Goal: Task Accomplishment & Management: Use online tool/utility

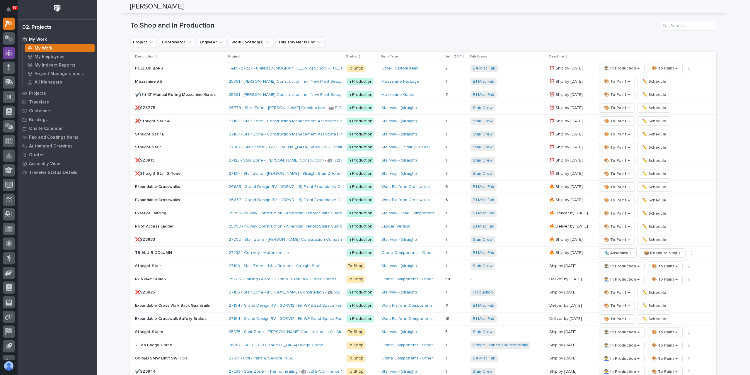
click at [13, 55] on div at bounding box center [9, 53] width 12 height 12
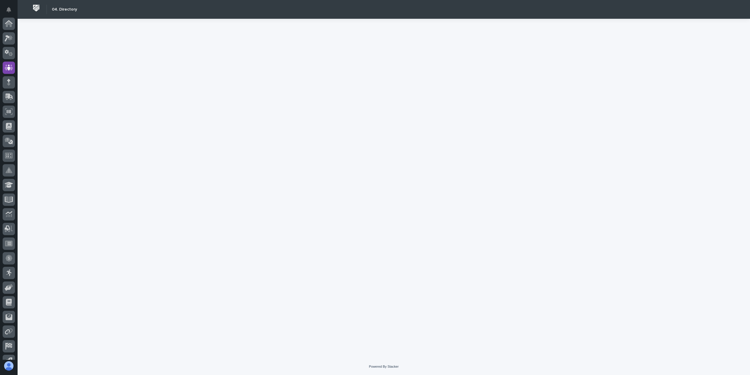
scroll to position [39, 0]
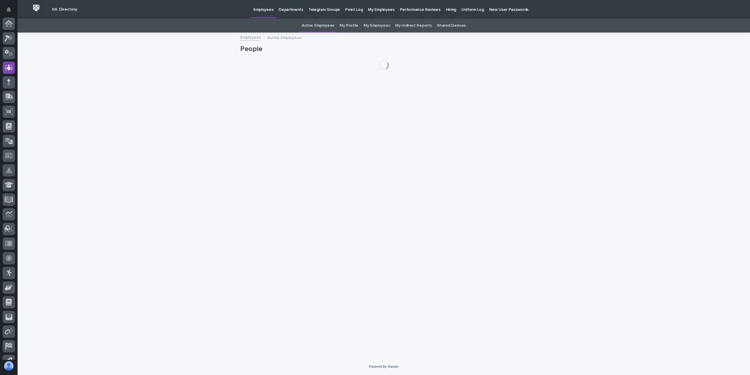
scroll to position [39, 0]
click at [352, 27] on link "My Profile" at bounding box center [348, 26] width 19 height 14
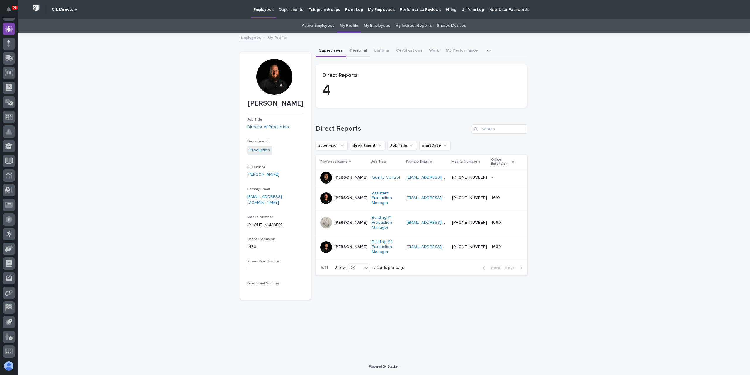
click at [362, 55] on button "Personal" at bounding box center [358, 51] width 24 height 12
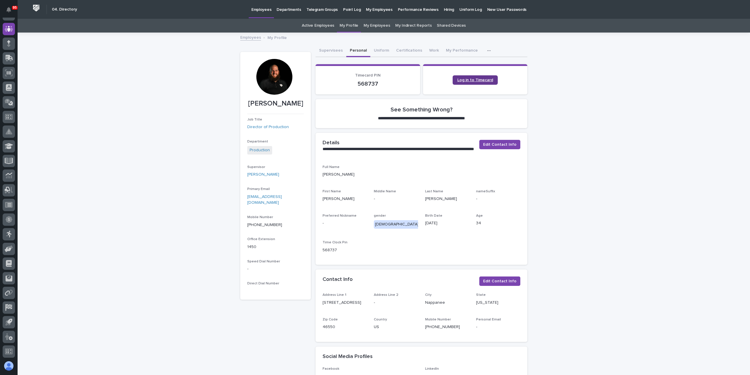
click at [454, 78] on link "Log in to Timecard" at bounding box center [474, 79] width 45 height 9
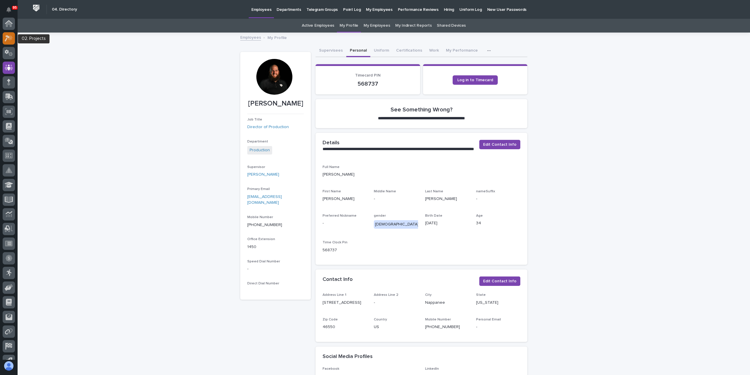
click at [11, 34] on div at bounding box center [9, 38] width 12 height 12
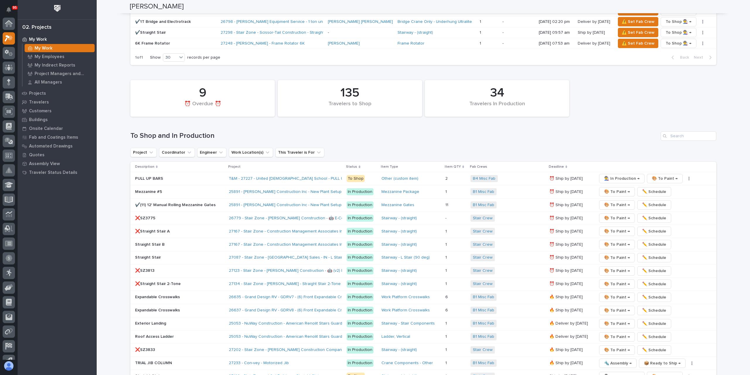
scroll to position [879, 0]
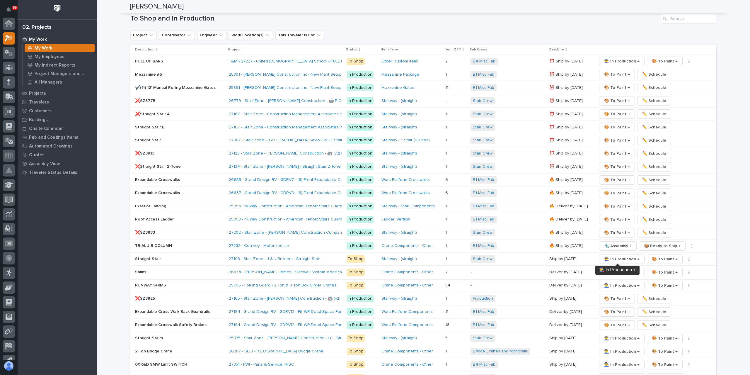
click at [623, 269] on span "👨‍🏭 In Production →" at bounding box center [621, 272] width 35 height 7
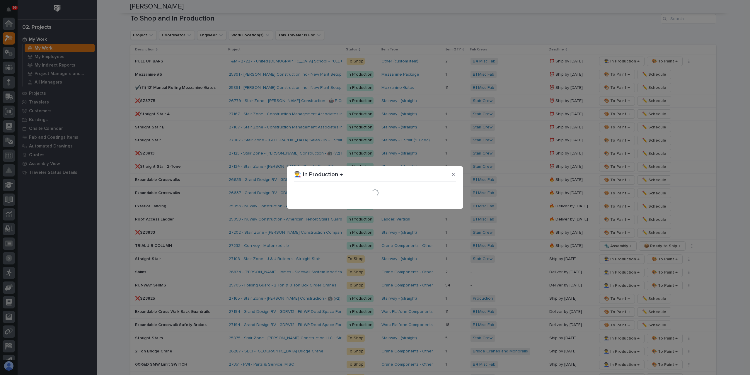
click at [452, 201] on div "Loading..." at bounding box center [375, 192] width 165 height 20
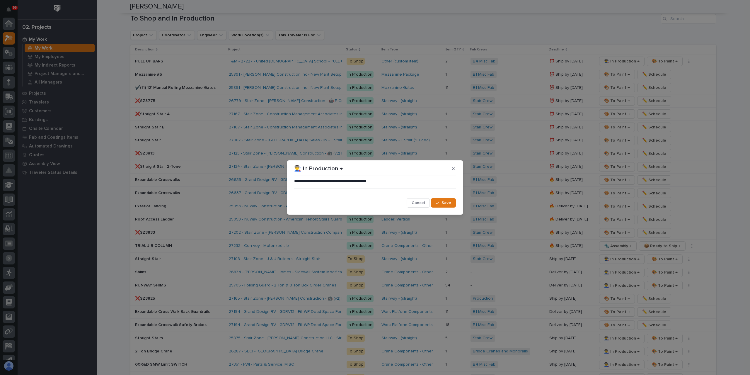
click at [452, 201] on button "Save" at bounding box center [443, 202] width 25 height 9
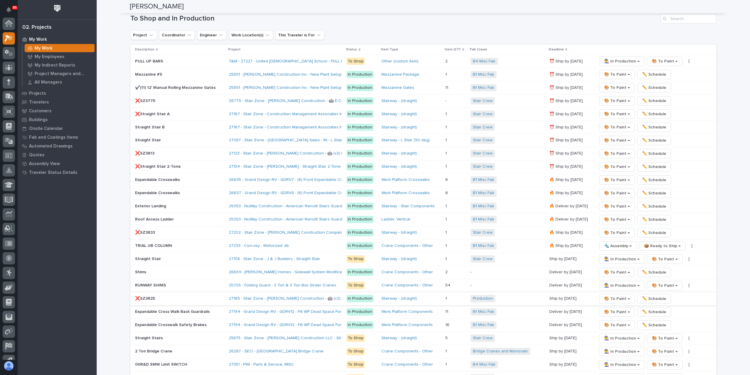
click at [647, 295] on span "✏️ Schedule" at bounding box center [654, 298] width 24 height 7
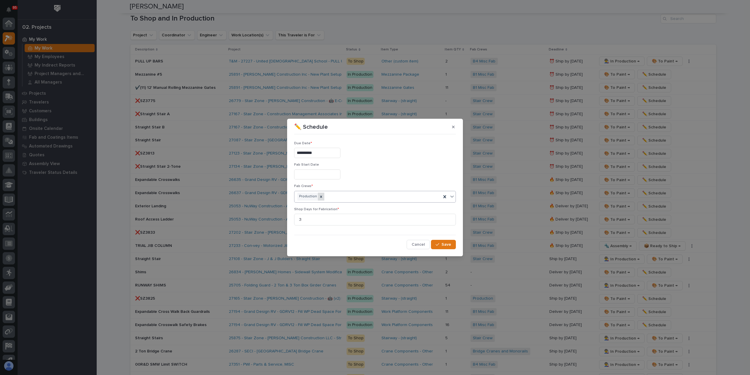
click at [320, 196] on icon at bounding box center [321, 196] width 2 height 2
click at [321, 195] on div "Select..." at bounding box center [371, 197] width 154 height 10
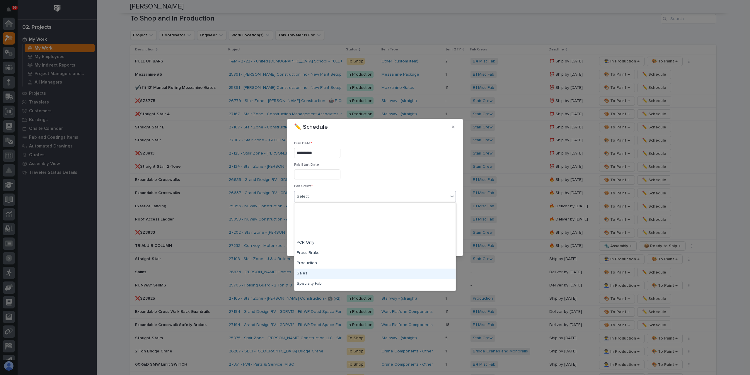
scroll to position [138, 0]
click at [311, 246] on div "Stair Crew" at bounding box center [374, 244] width 161 height 10
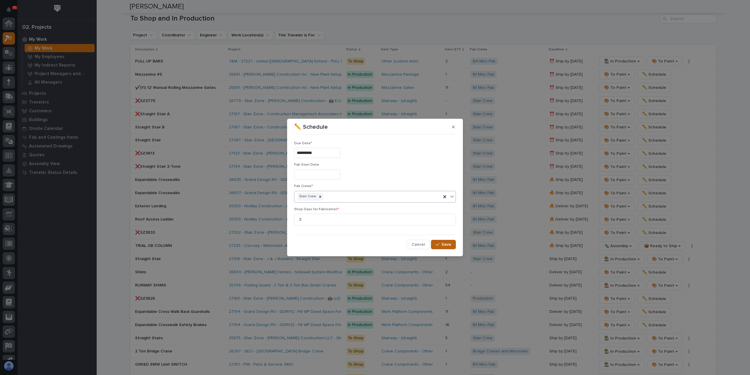
click at [442, 242] on span "Save" at bounding box center [446, 244] width 10 height 5
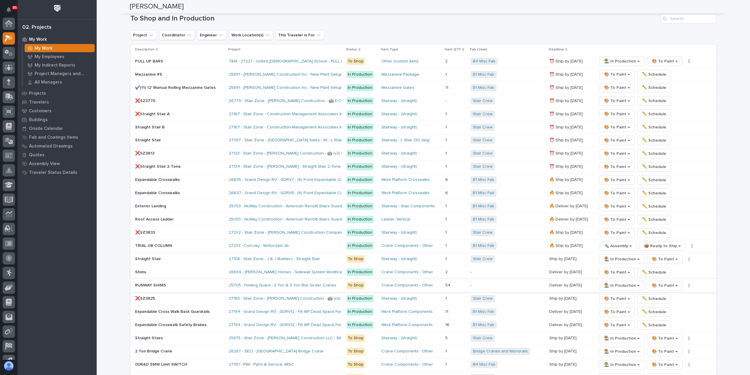
click at [622, 282] on span "👨‍🏭 In Production →" at bounding box center [621, 285] width 35 height 7
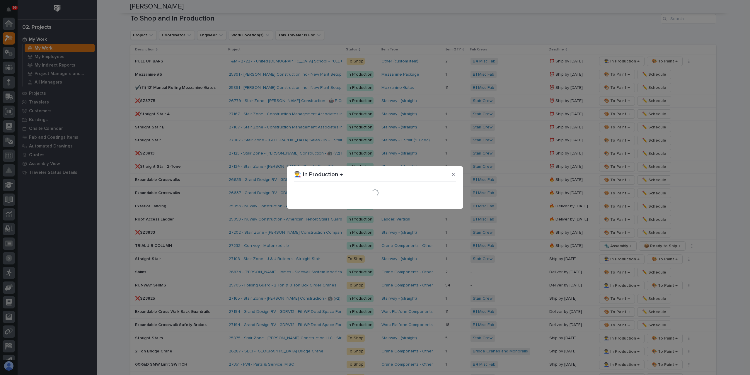
click at [448, 203] on div "Loading..." at bounding box center [375, 192] width 165 height 20
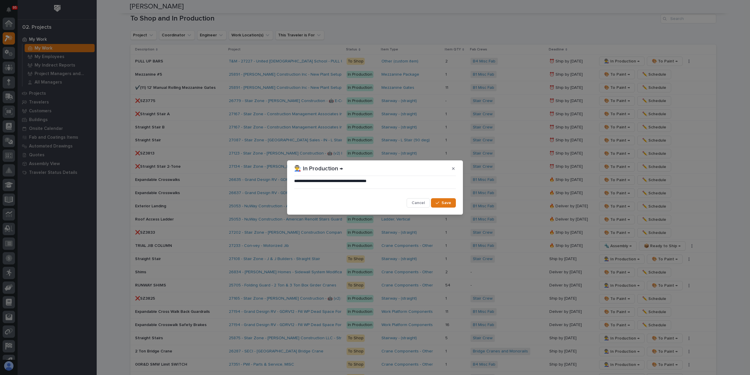
click at [448, 203] on span "Save" at bounding box center [446, 202] width 10 height 5
